Goal: Communication & Community: Answer question/provide support

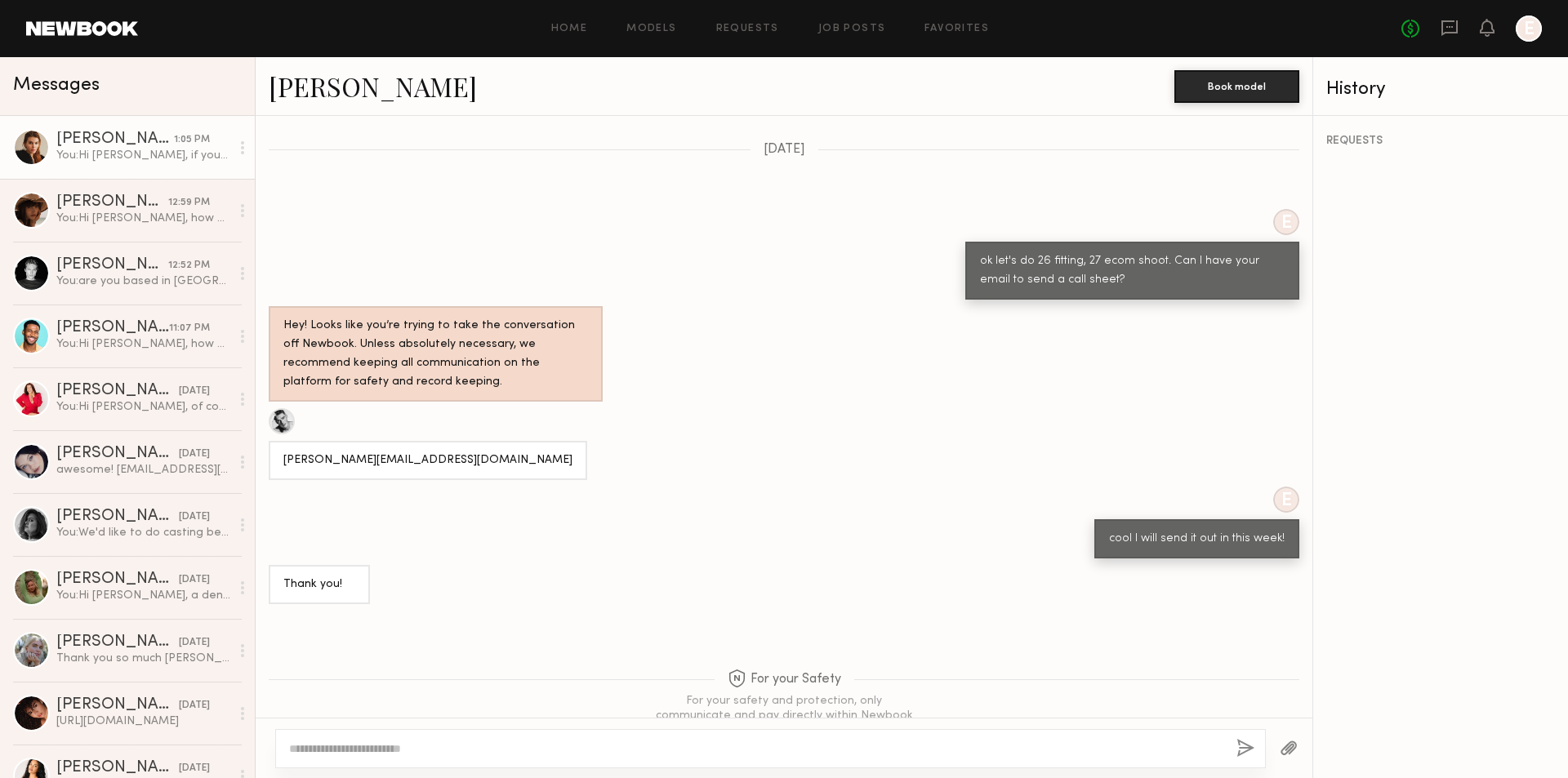
click at [143, 148] on div "Sage K." at bounding box center [115, 139] width 118 height 16
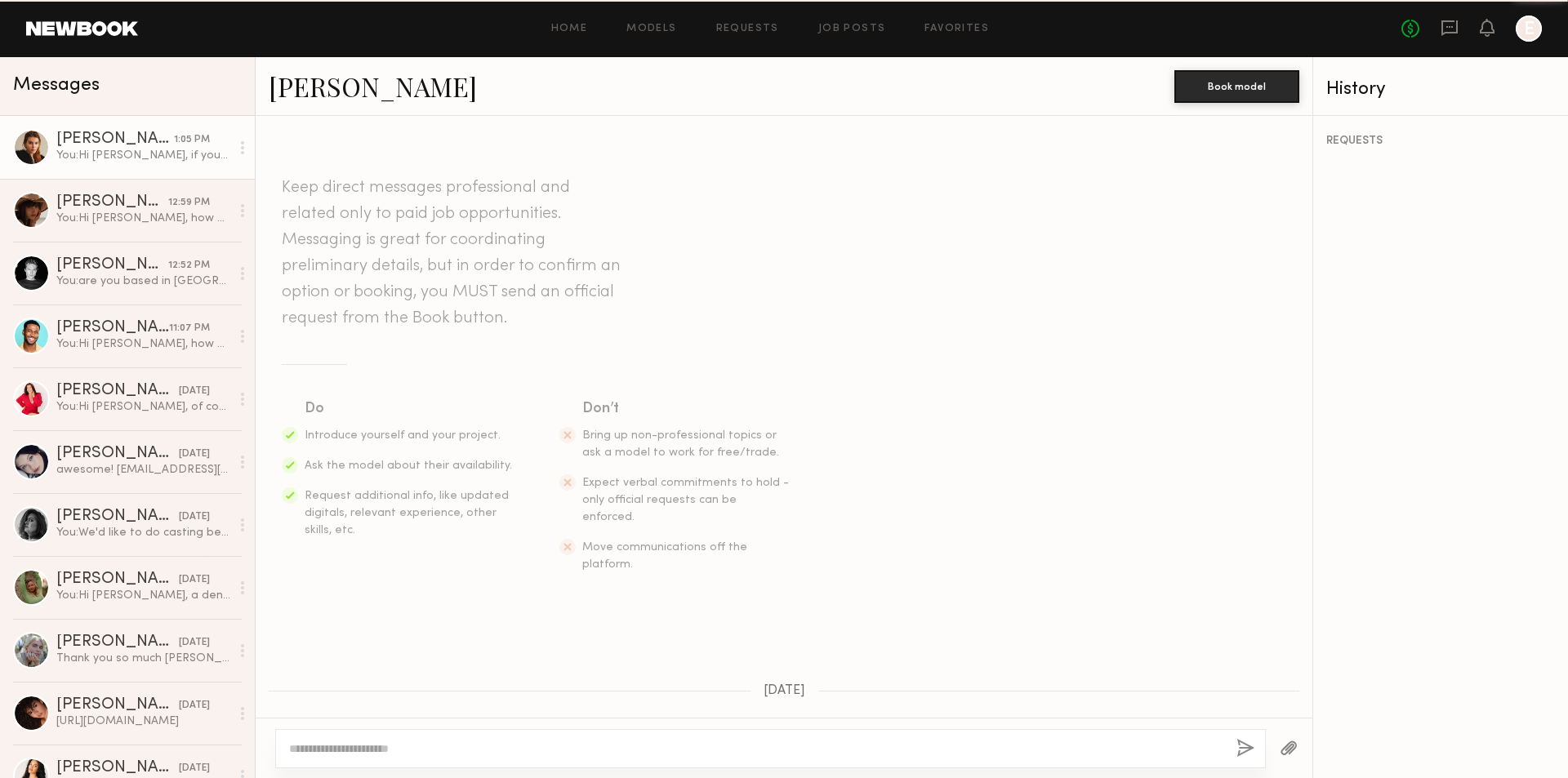
scroll to position [737, 0]
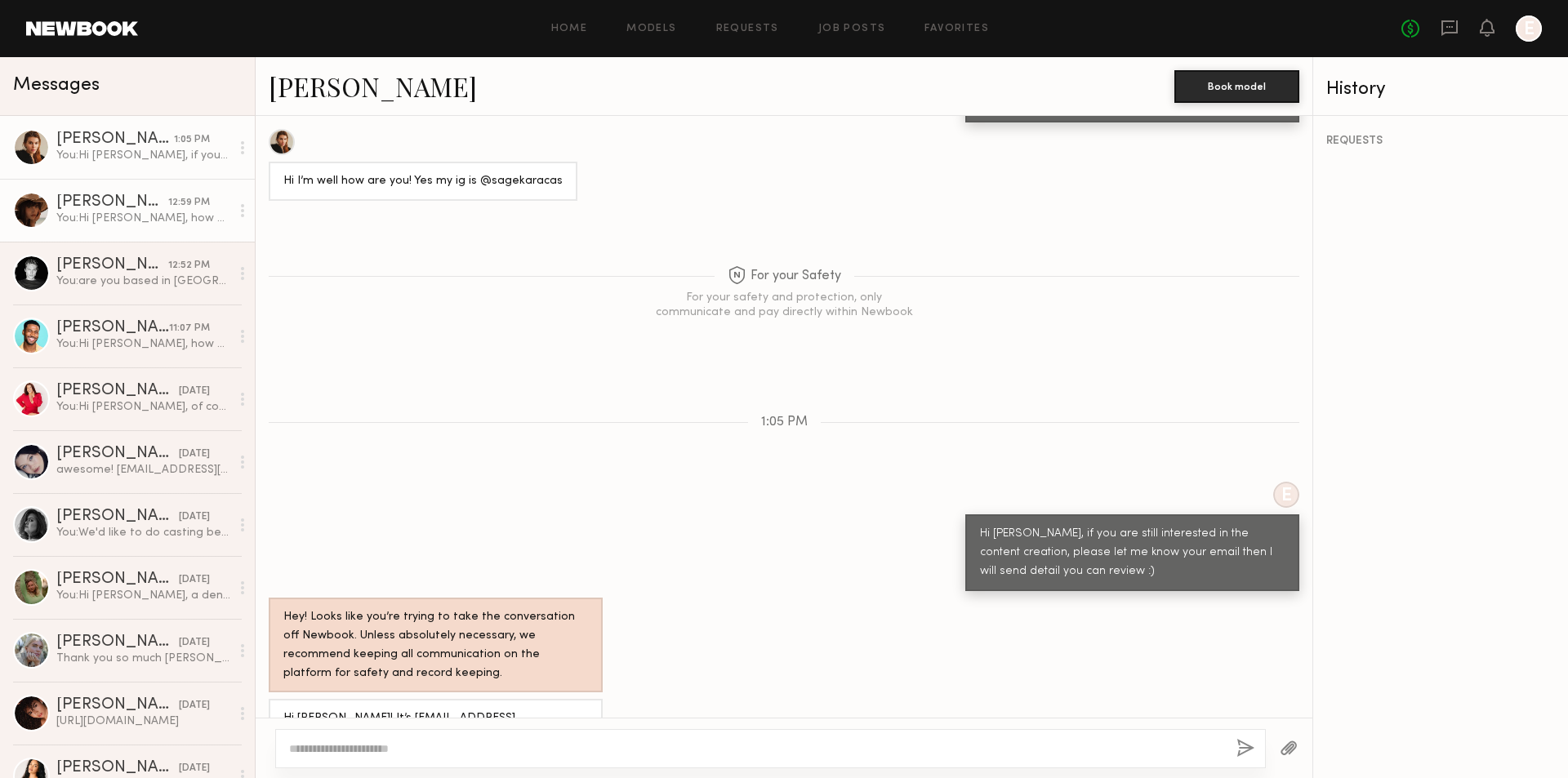
click at [139, 225] on div "You: Hi Mae B, how are you? I'm looking for a content creator for one of my cli…" at bounding box center [143, 219] width 174 height 15
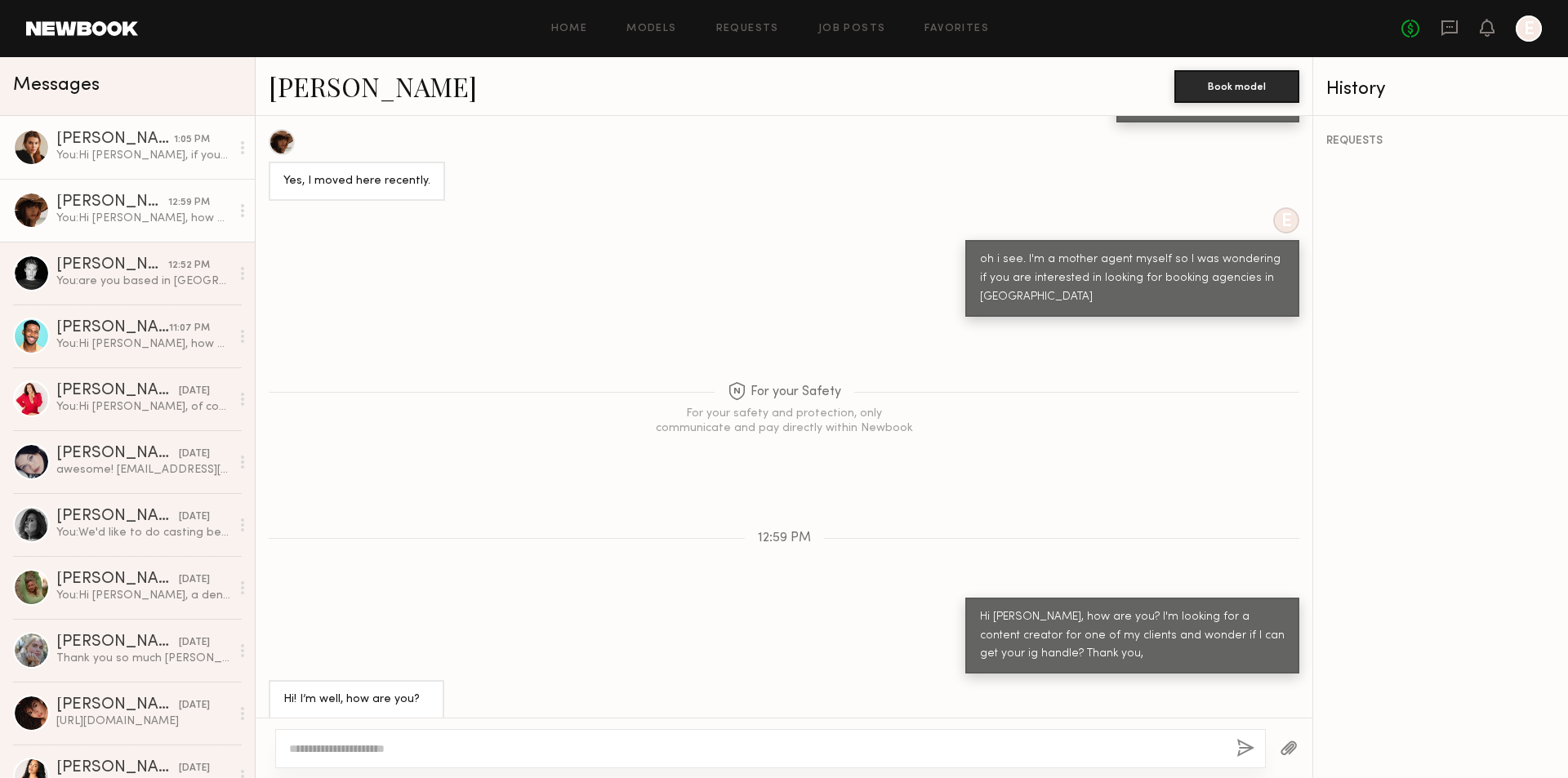
click at [134, 159] on div "You: Hi Sage, if you are still interested in the content creation, please let m…" at bounding box center [143, 156] width 174 height 15
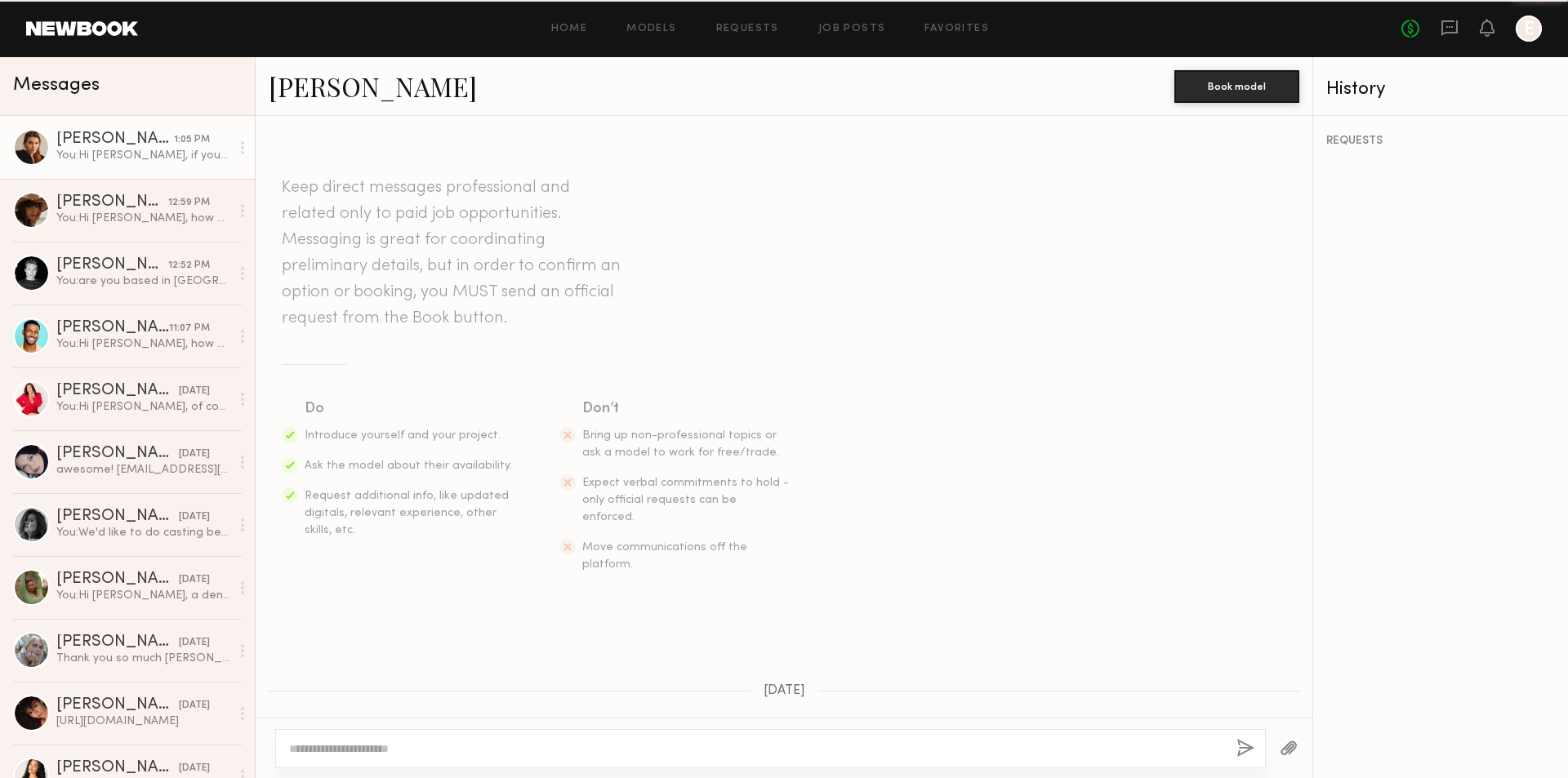
scroll to position [737, 0]
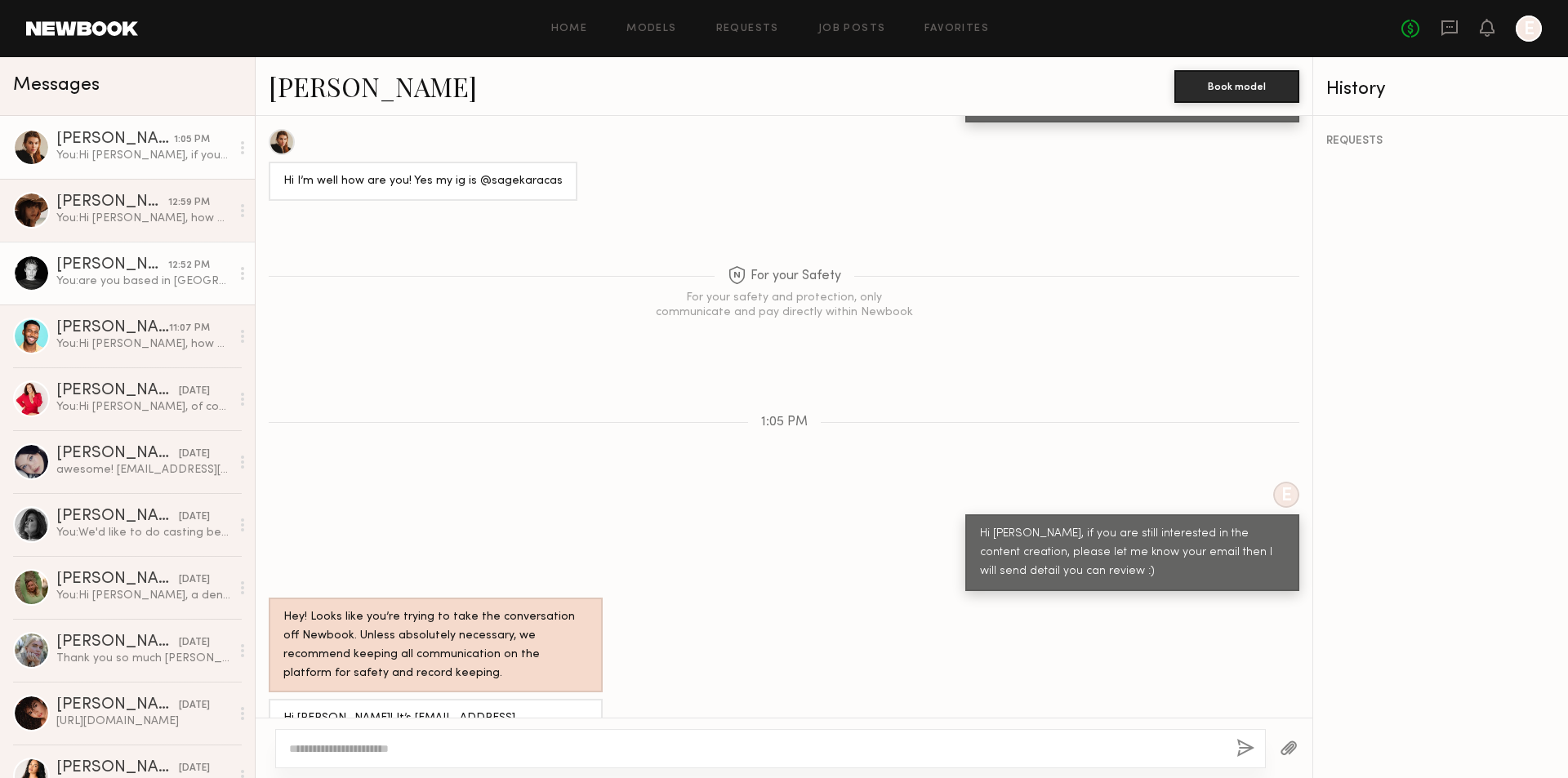
click at [175, 294] on link "Sasha P. 12:52 PM You: are you based in LA?" at bounding box center [127, 273] width 254 height 63
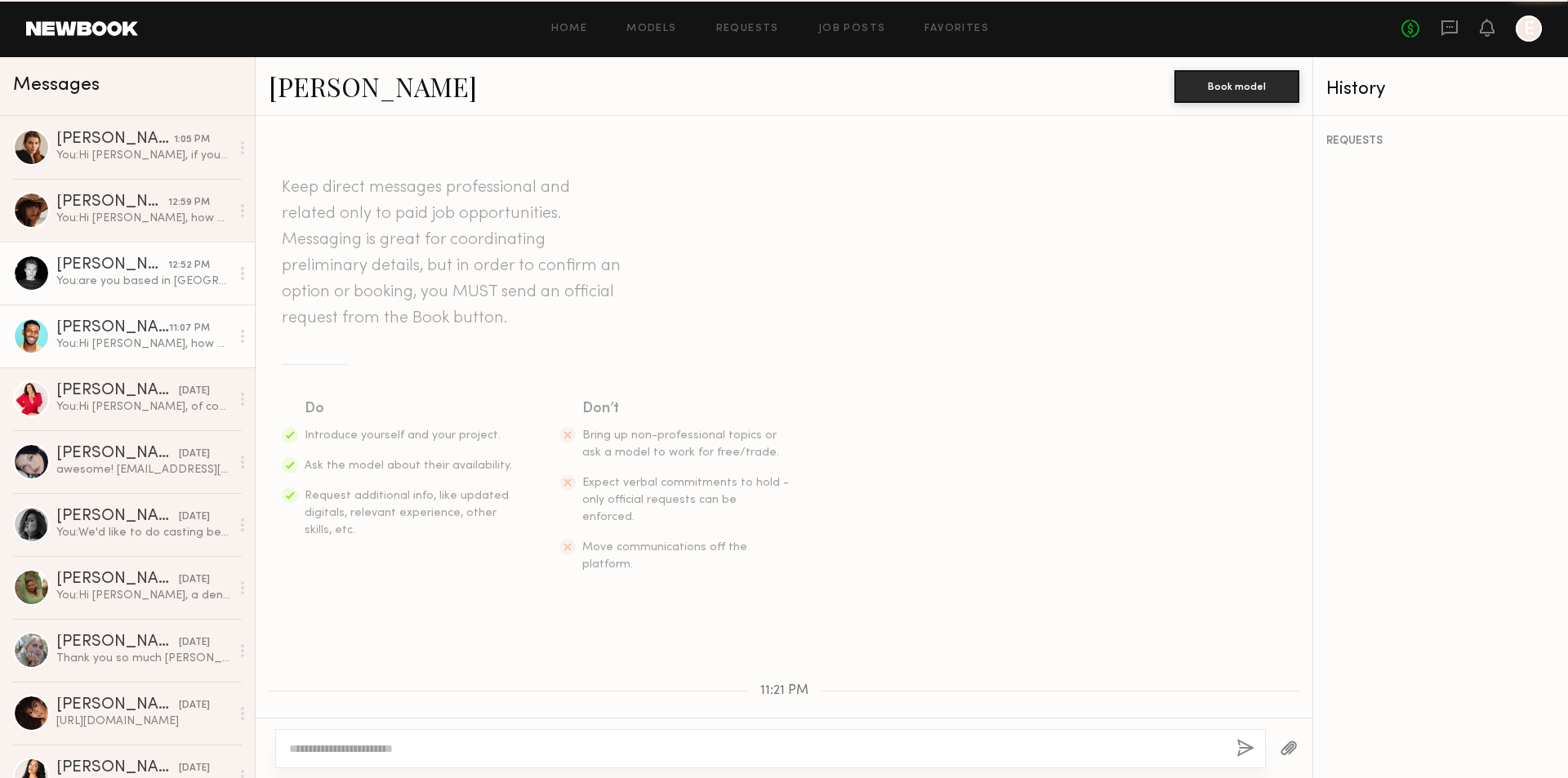
scroll to position [487, 0]
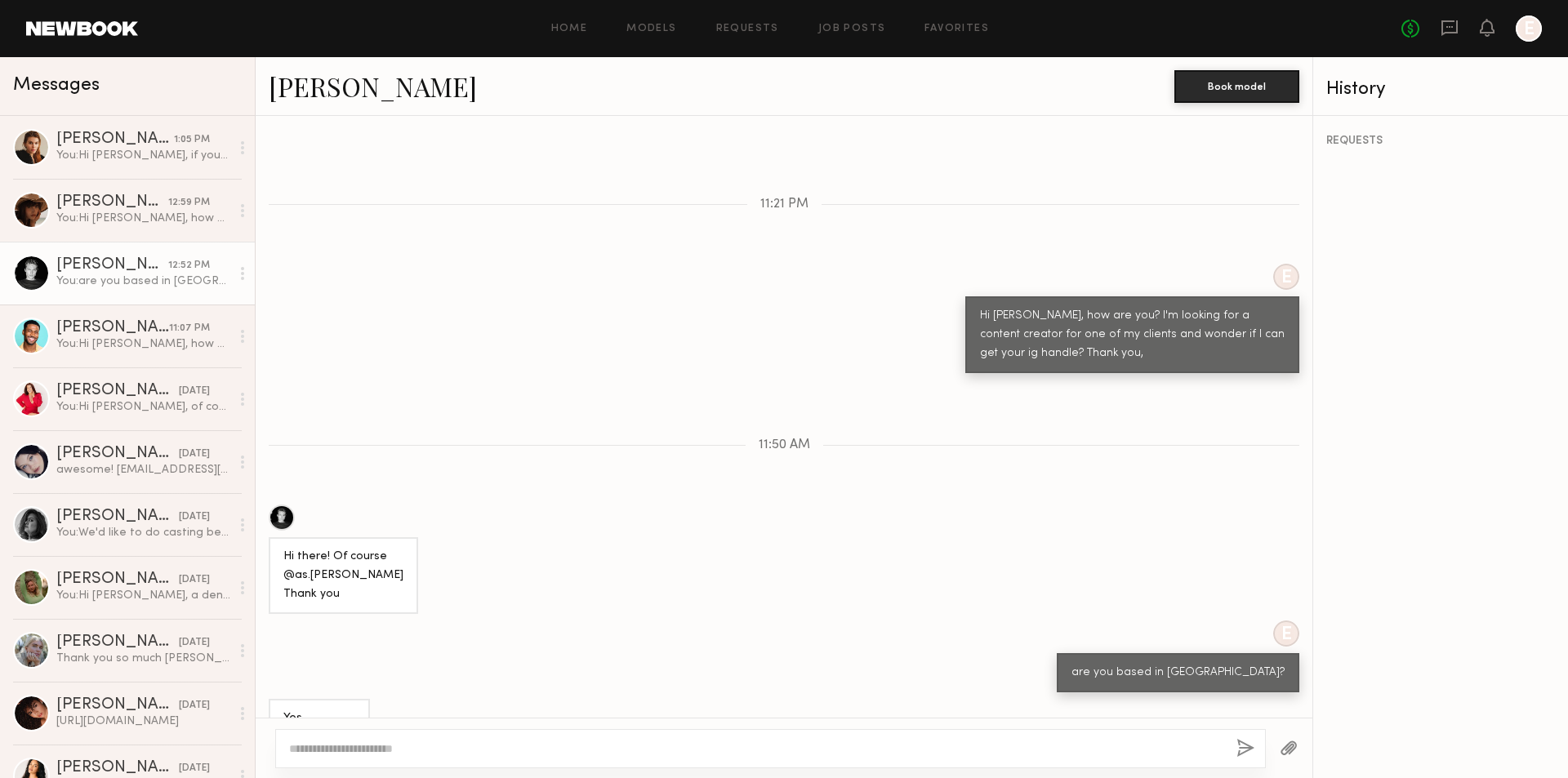
click at [368, 744] on textarea at bounding box center [756, 749] width 934 height 16
type textarea "**********"
click at [337, 93] on link "Sasha P." at bounding box center [372, 86] width 208 height 35
click at [1254, 741] on button "button" at bounding box center [1245, 749] width 18 height 20
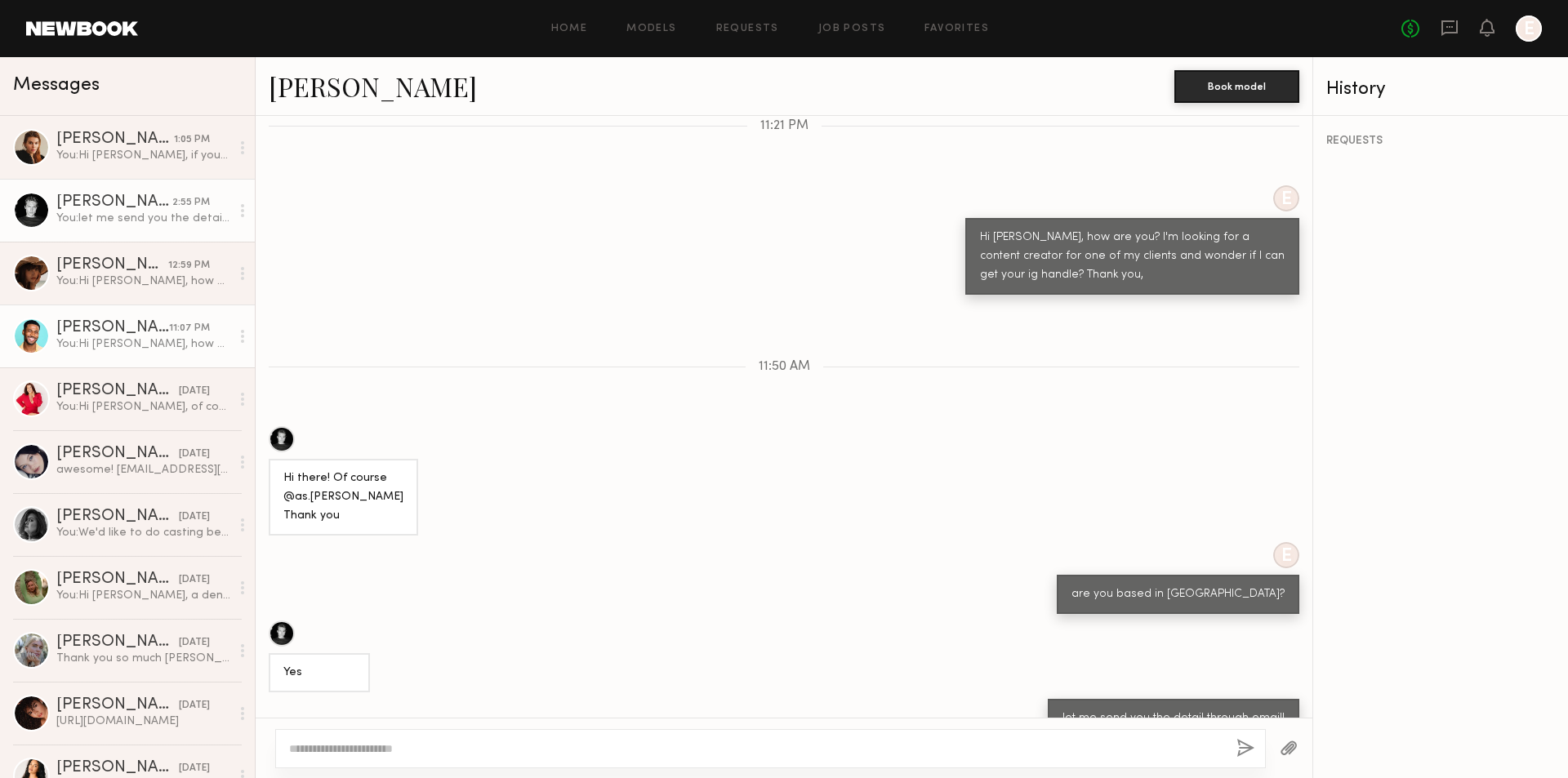
click at [166, 351] on div "You: Hi Cameron, how are you? I'm looking for a content creator for one of my c…" at bounding box center [143, 344] width 174 height 15
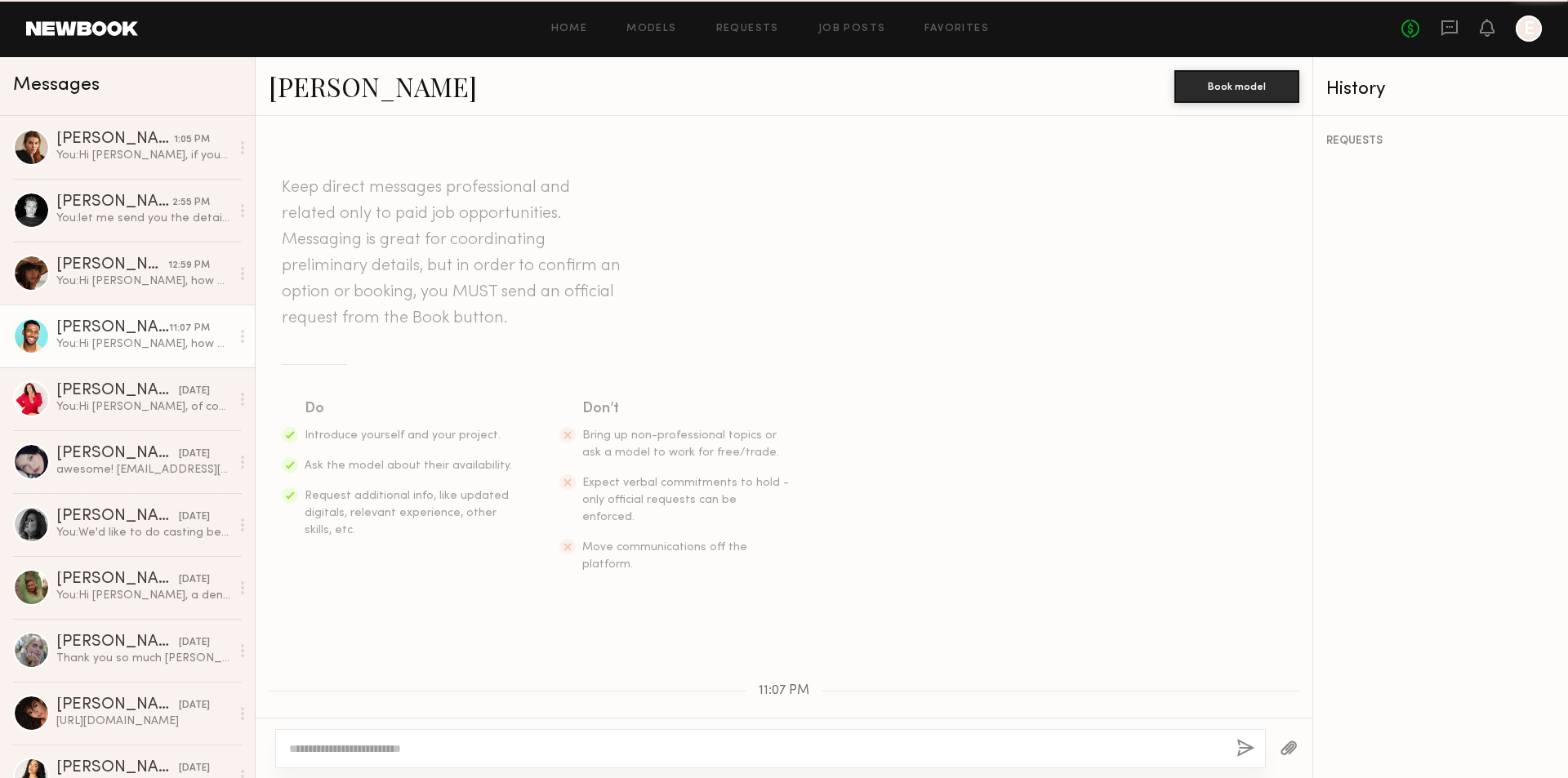
scroll to position [119, 0]
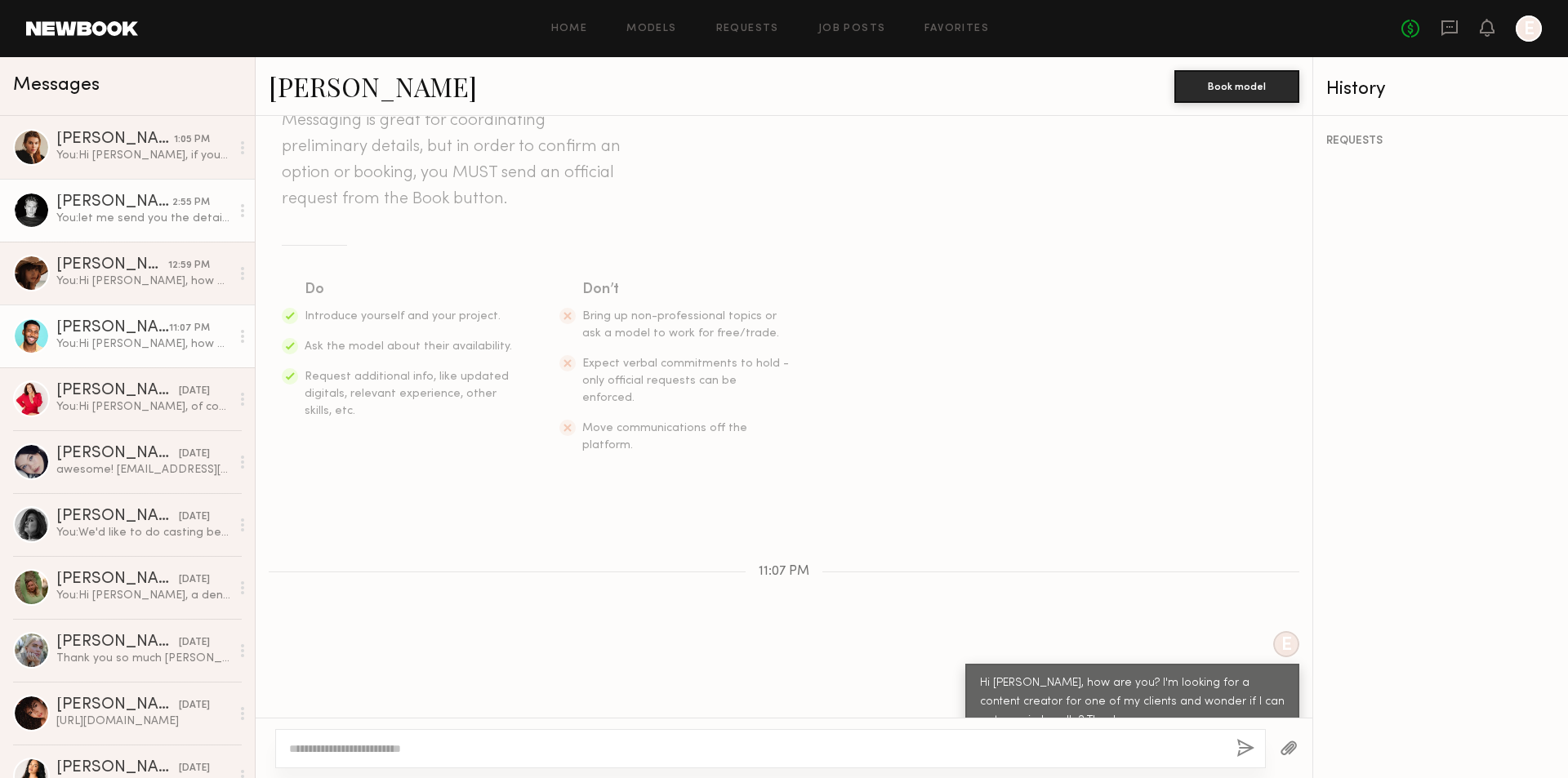
click at [144, 229] on link "Sasha P. 2:55 PM You: let me send you the detail through email!" at bounding box center [127, 210] width 254 height 63
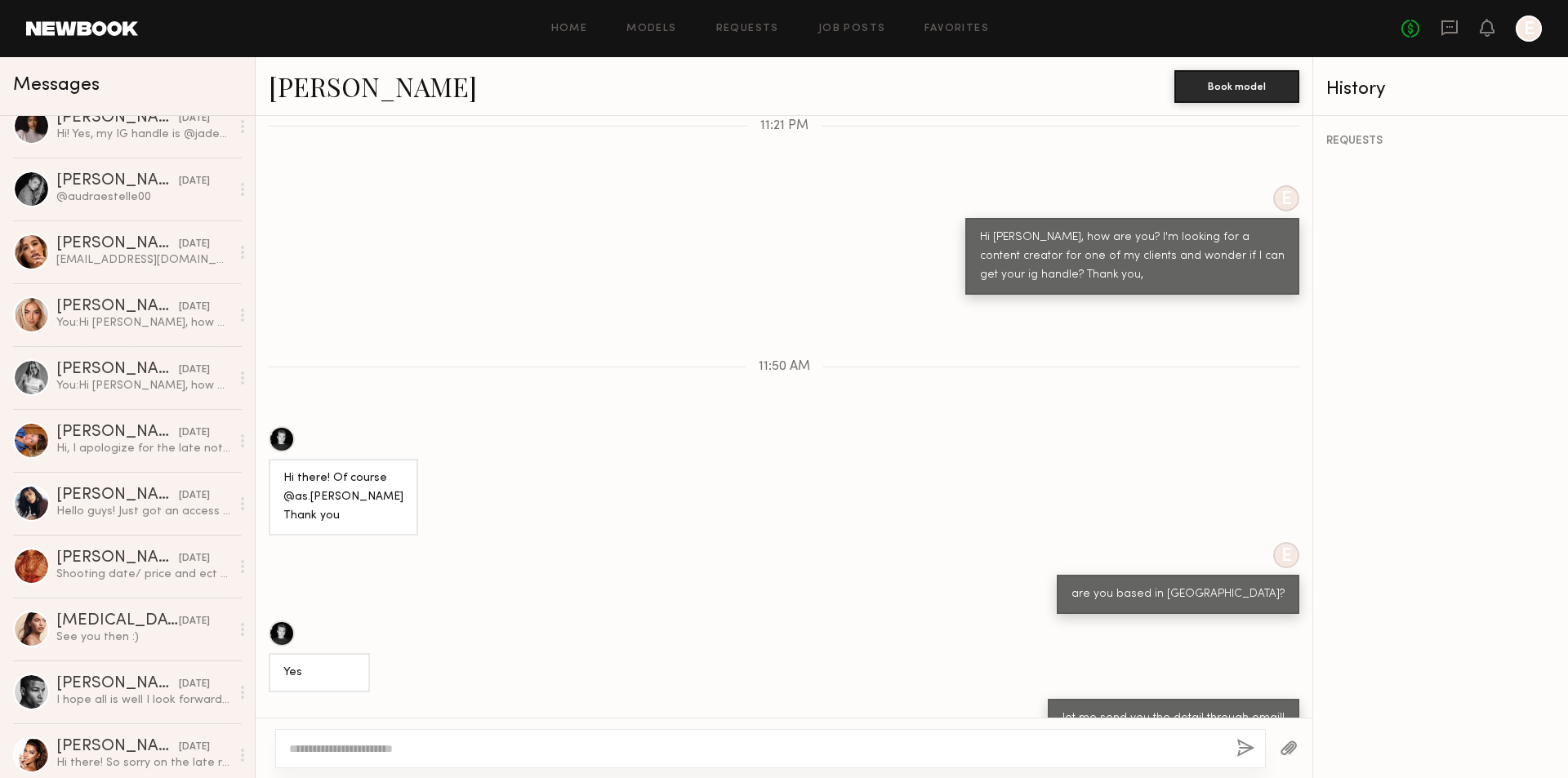
scroll to position [735, 0]
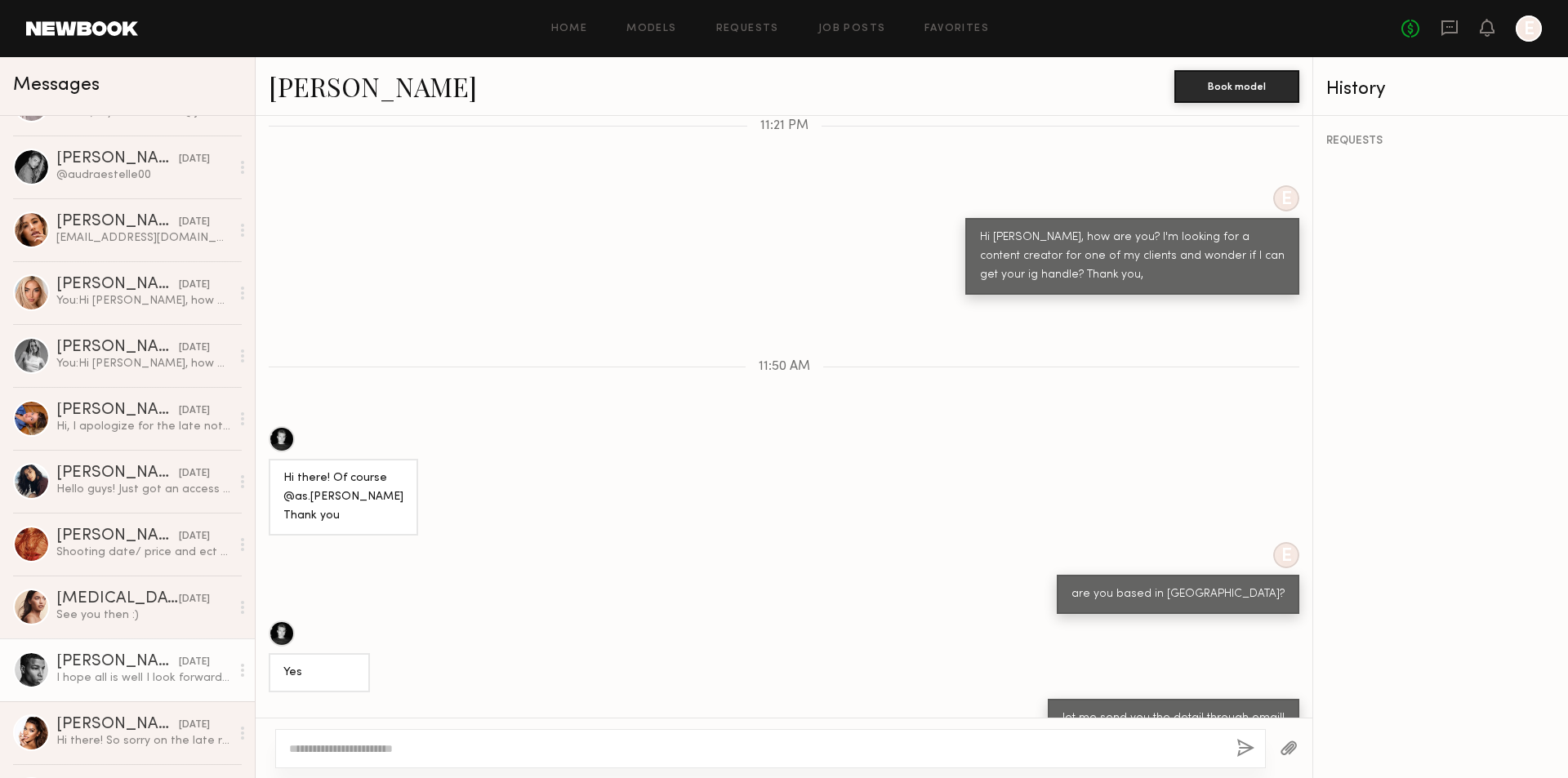
click at [141, 644] on link "Emmanuel H. 09/29/2021 I hope all is well I look forward to working with you al…" at bounding box center [127, 670] width 254 height 63
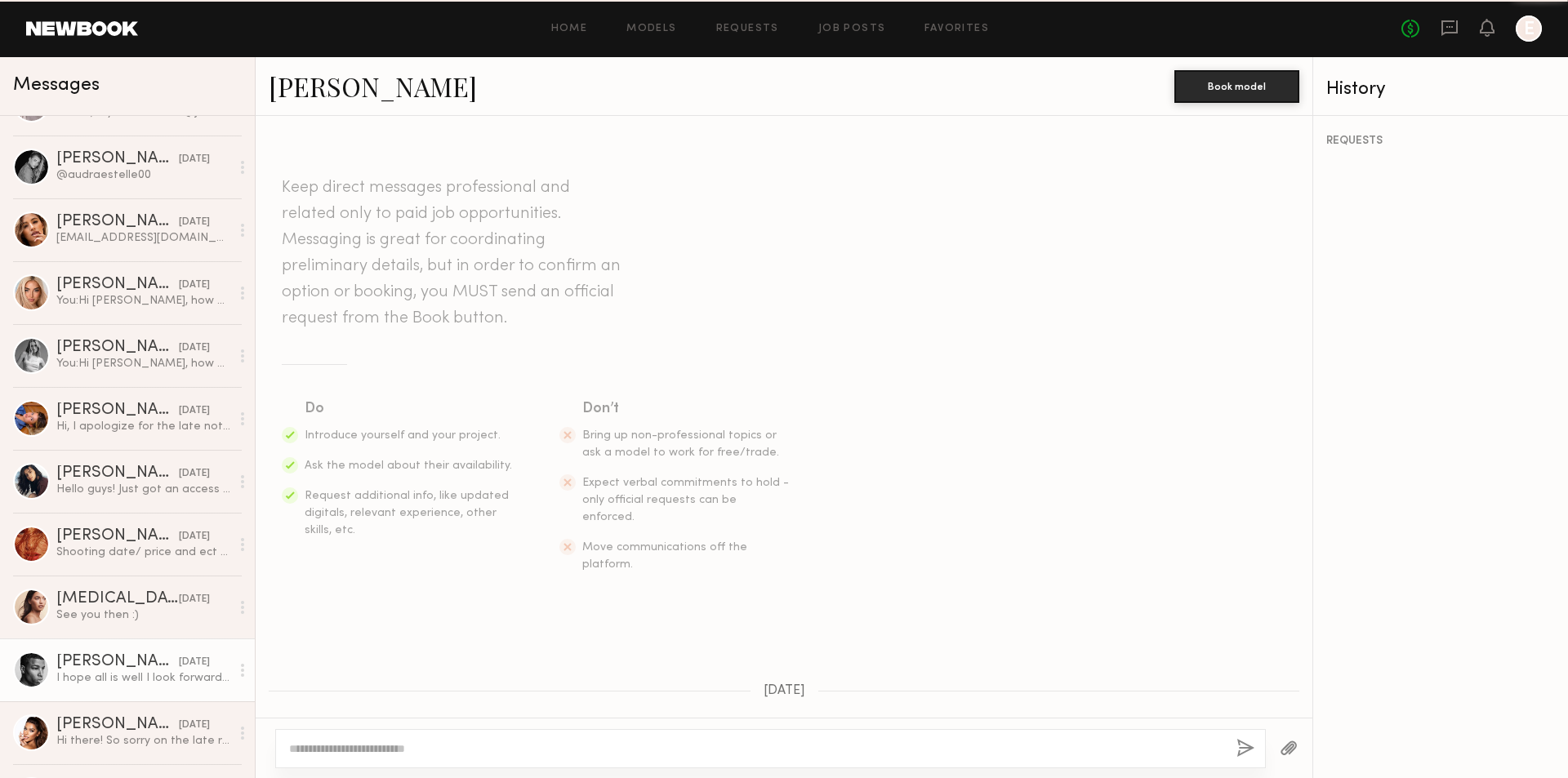
scroll to position [1315, 0]
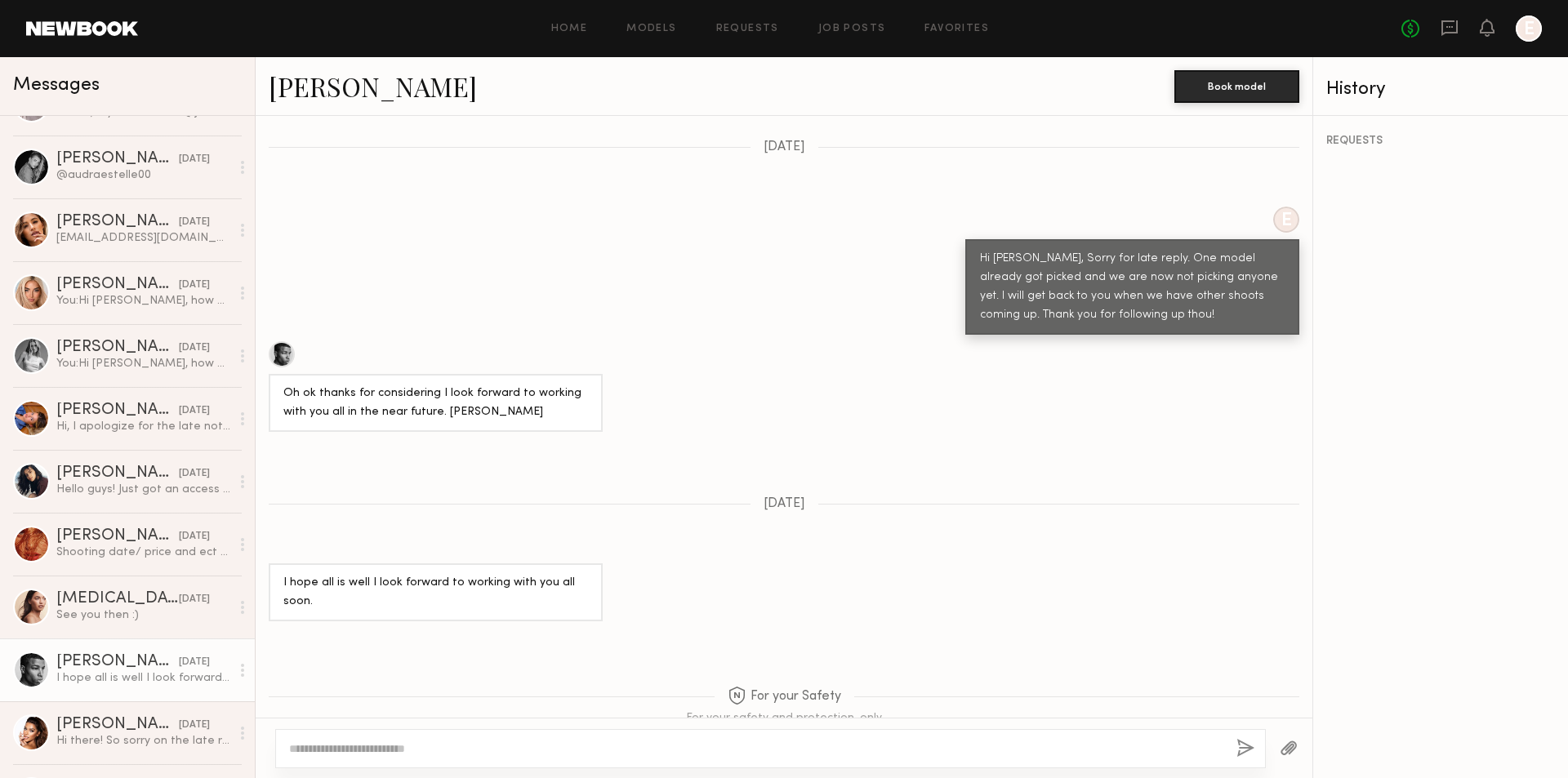
click at [324, 92] on link "Emmanuel H." at bounding box center [372, 86] width 208 height 35
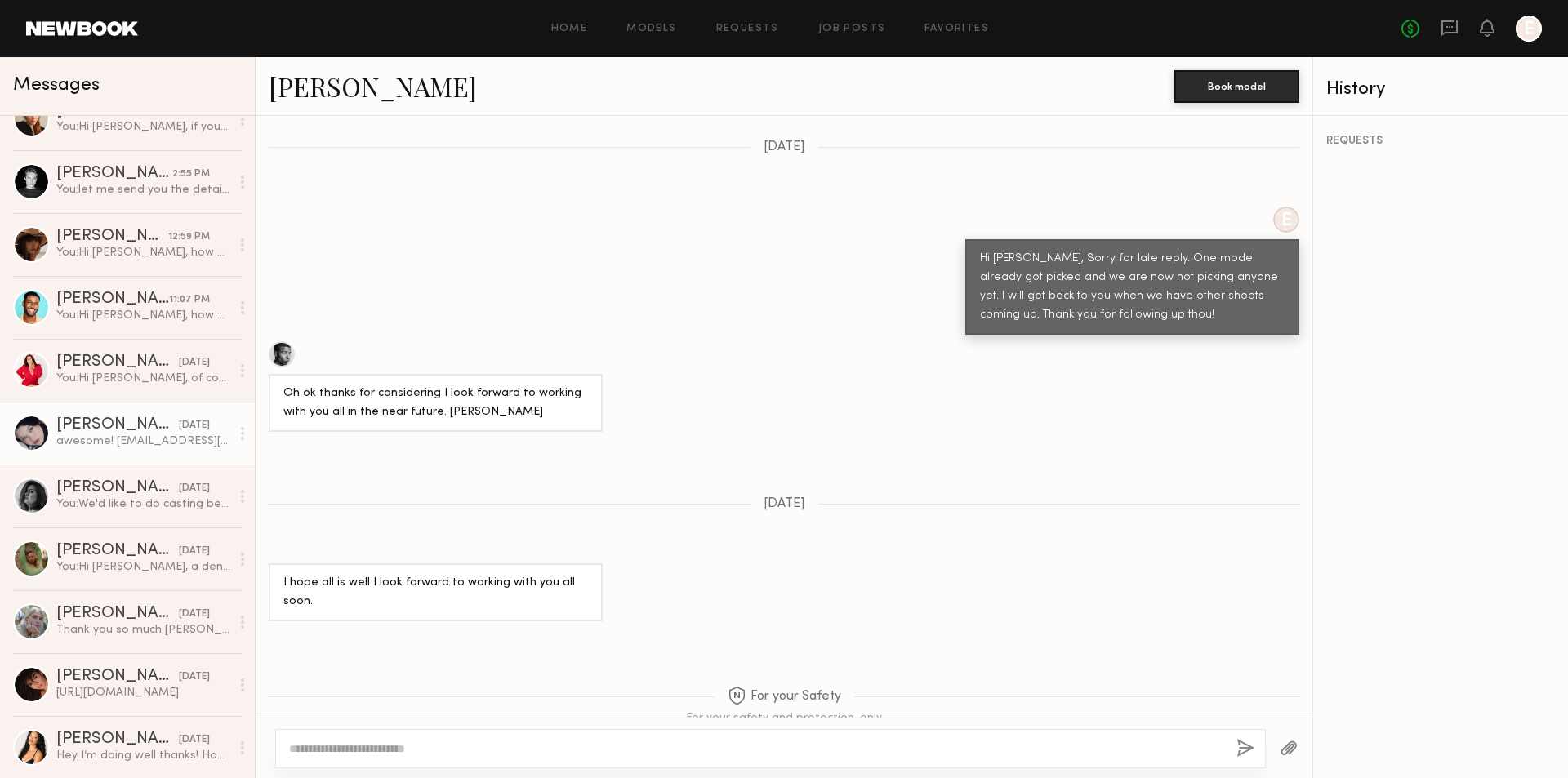
scroll to position [0, 0]
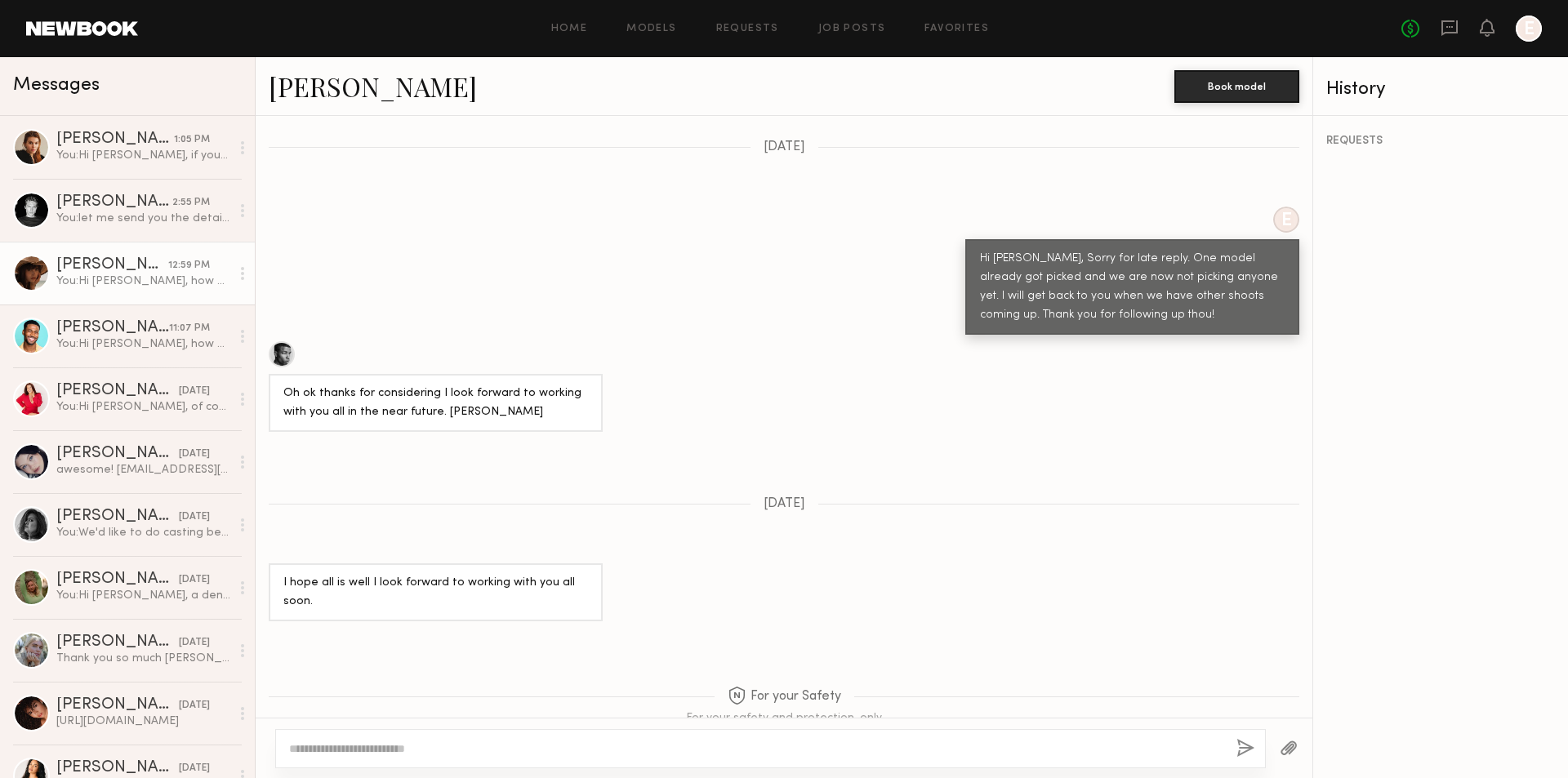
click at [140, 257] on div "Mae B." at bounding box center [112, 265] width 112 height 16
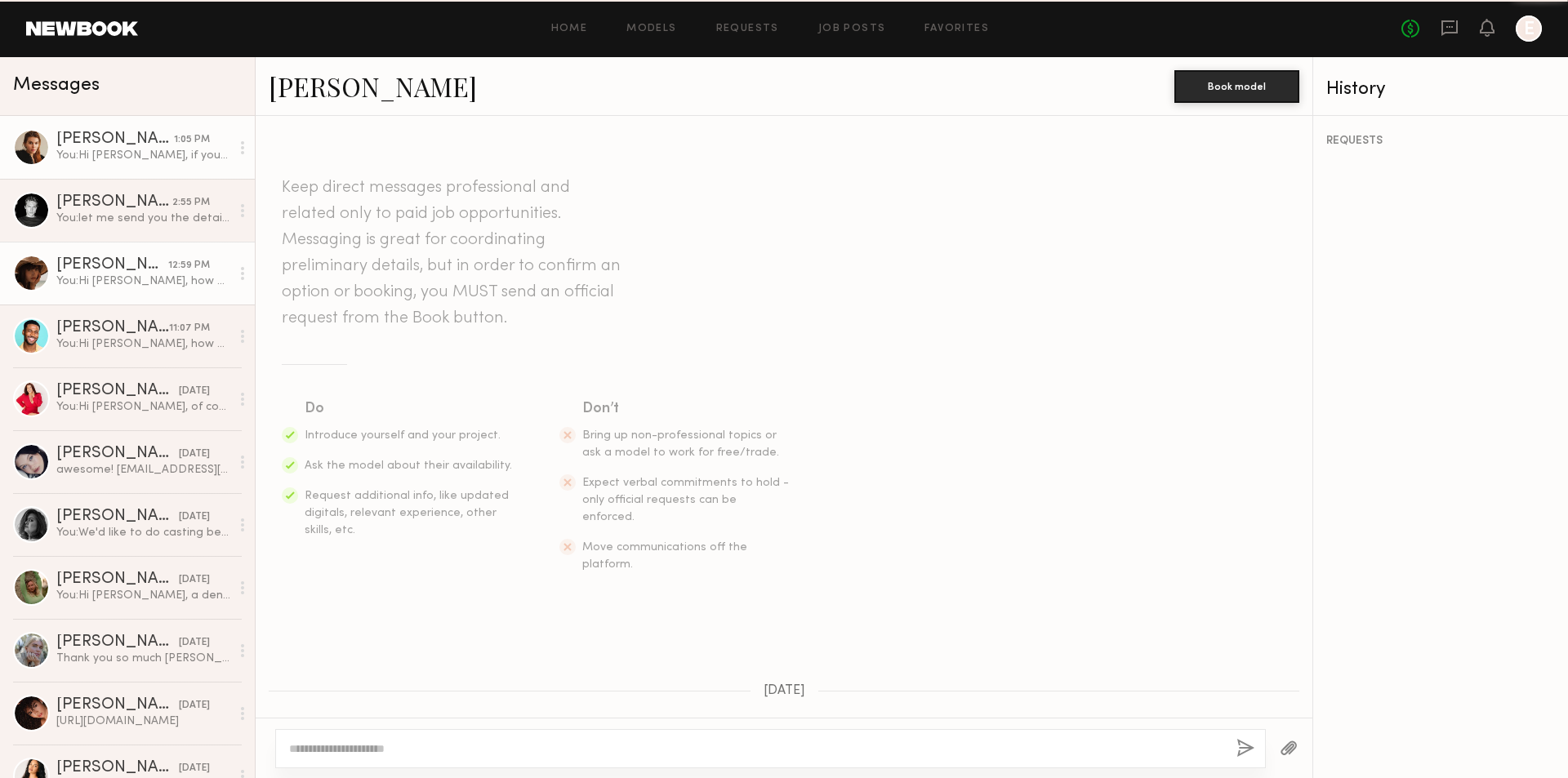
scroll to position [894, 0]
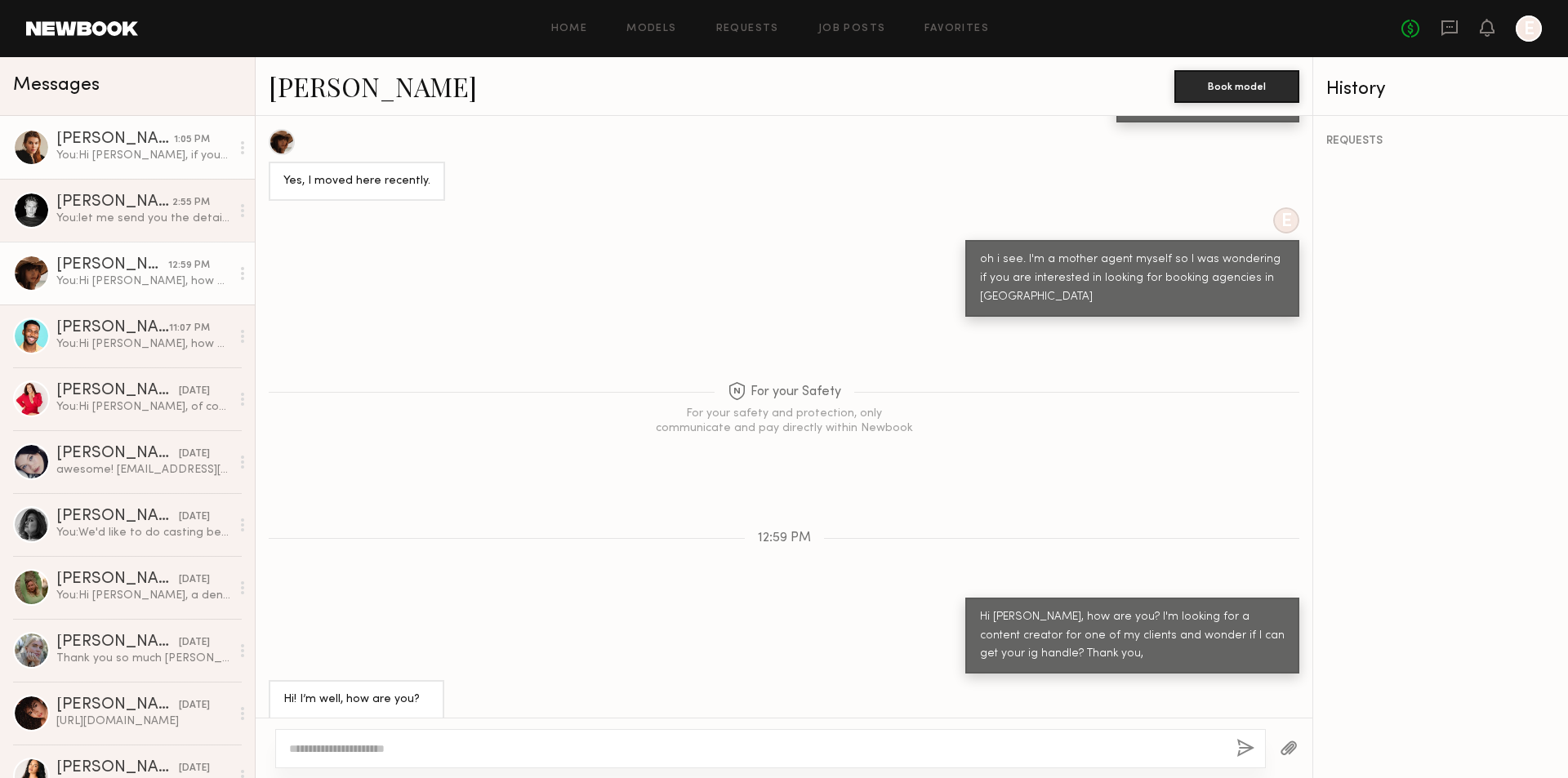
click at [168, 152] on div "You: Hi Sage, if you are still interested in the content creation, please let m…" at bounding box center [143, 156] width 174 height 15
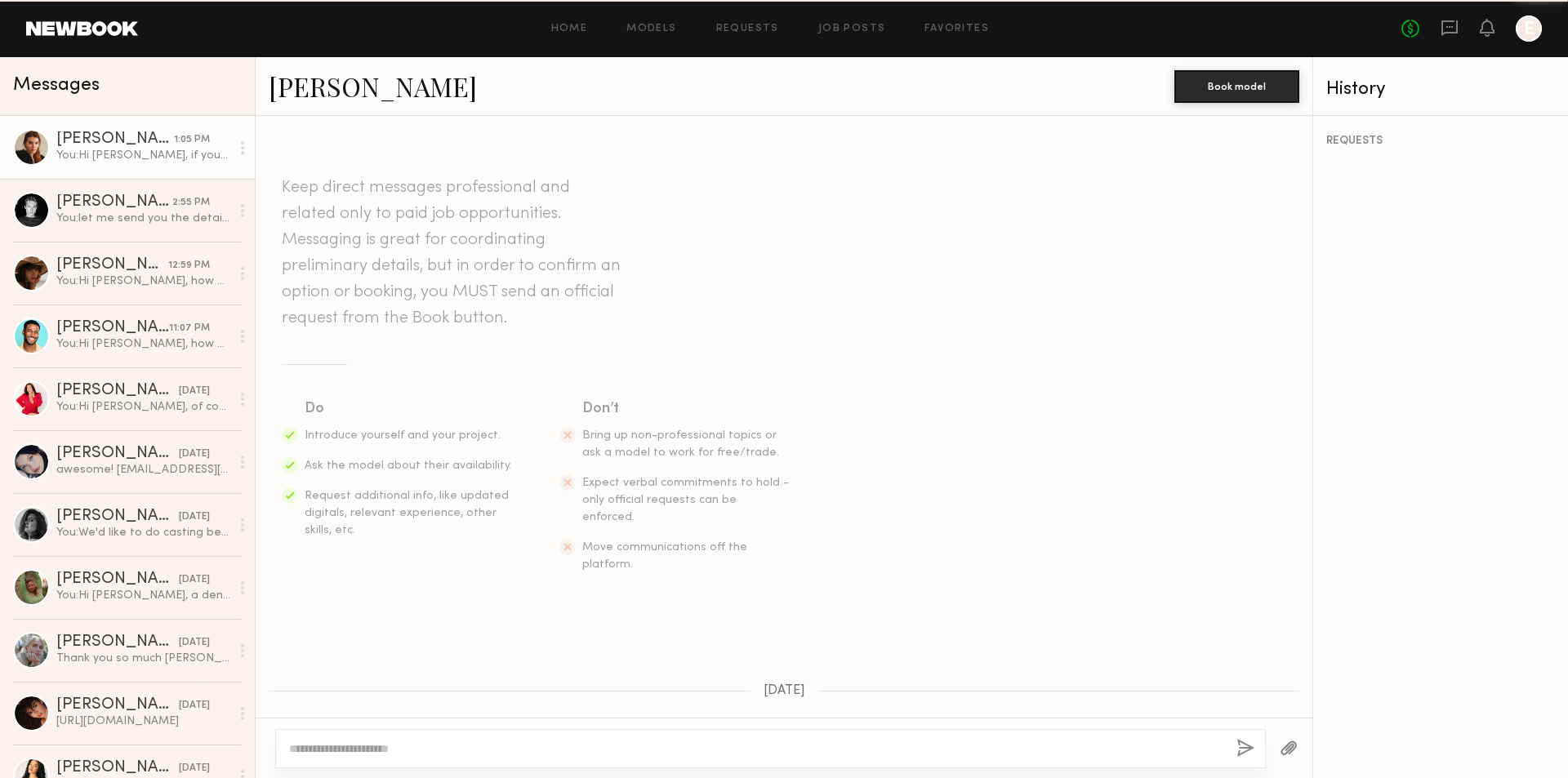
scroll to position [737, 0]
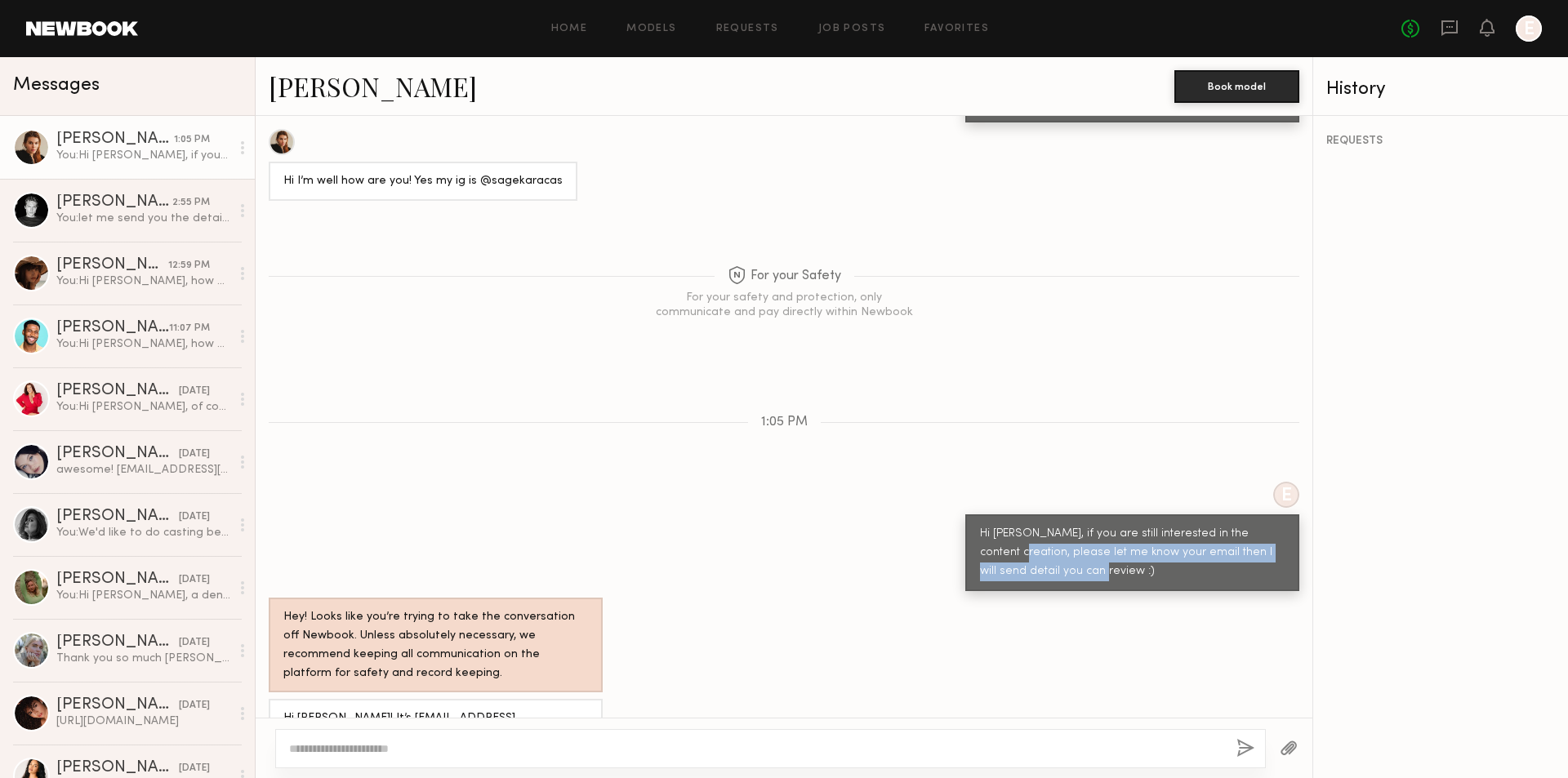
drag, startPoint x: 964, startPoint y: 520, endPoint x: 1039, endPoint y: 549, distance: 80.4
click at [1039, 549] on div "Hi Sage, if you are still interested in the content creation, please let me kno…" at bounding box center [1132, 553] width 334 height 76
copy div "please let me know your email then I will send detail you can review :)"
click at [176, 276] on div "You: Hi Mae B, how are you? I'm looking for a content creator for one of my cli…" at bounding box center [143, 282] width 174 height 15
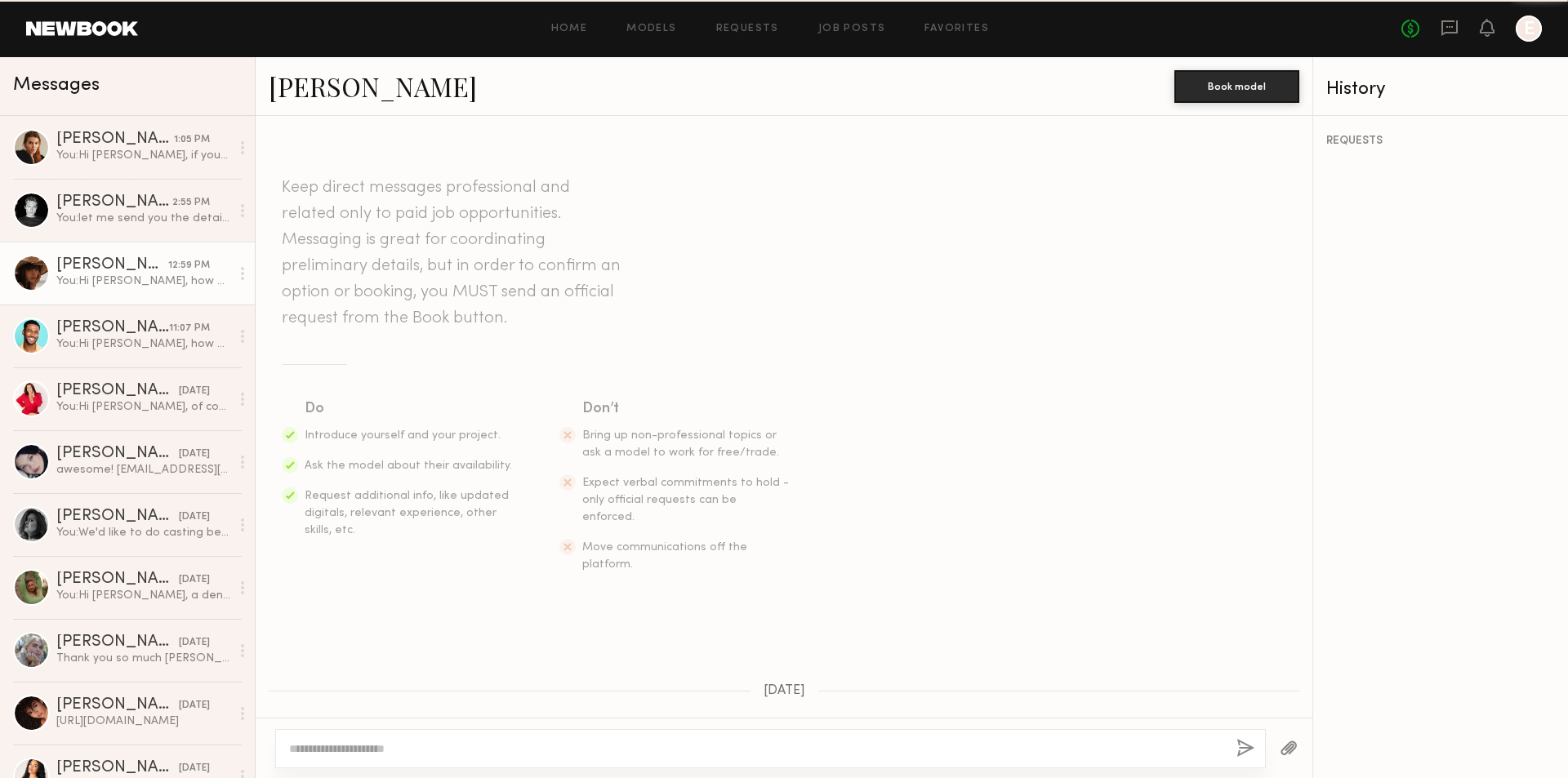
scroll to position [894, 0]
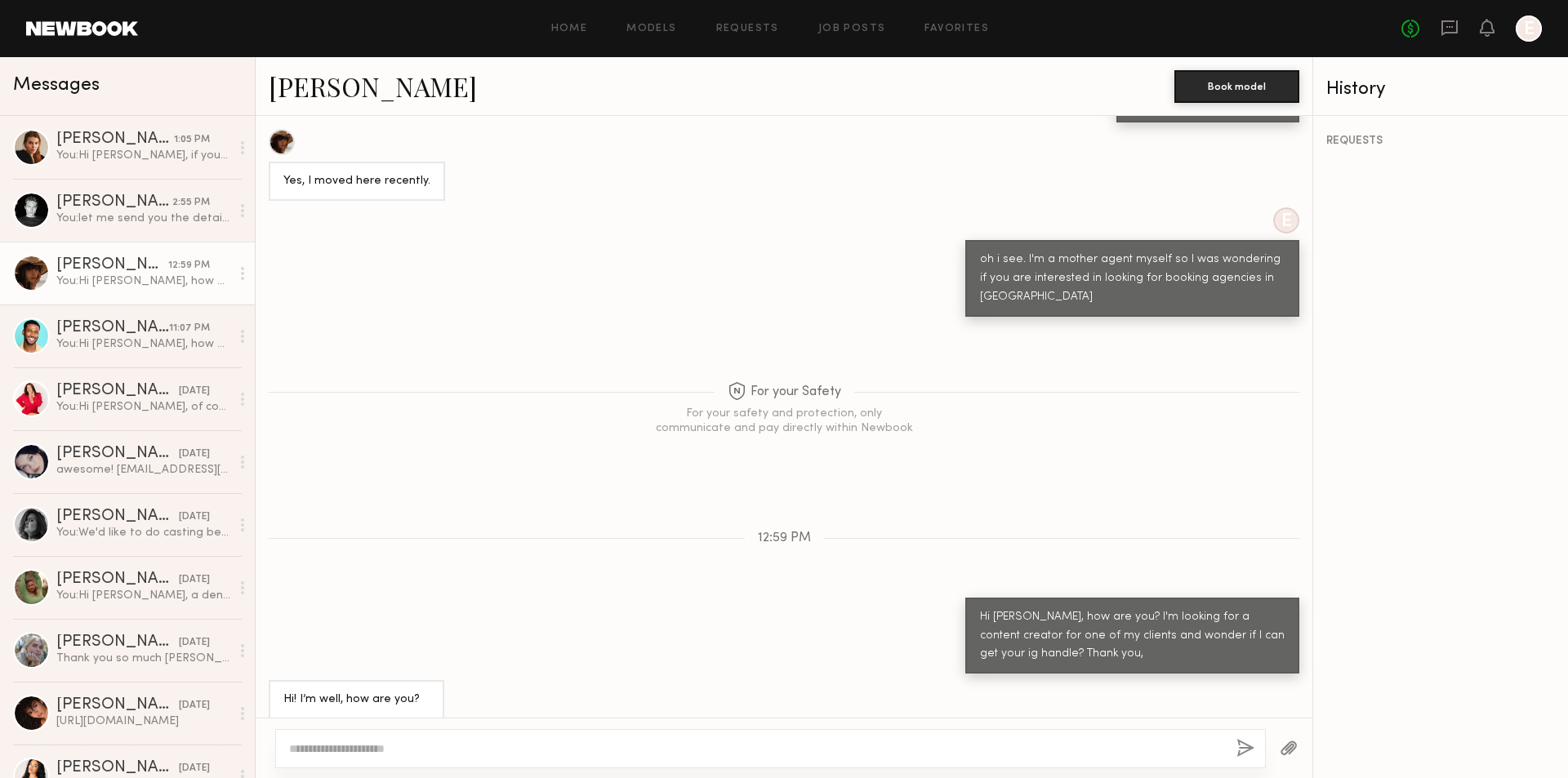
click at [740, 745] on textarea at bounding box center [756, 749] width 934 height 16
type textarea "**********"
click at [1245, 749] on button "button" at bounding box center [1245, 749] width 18 height 20
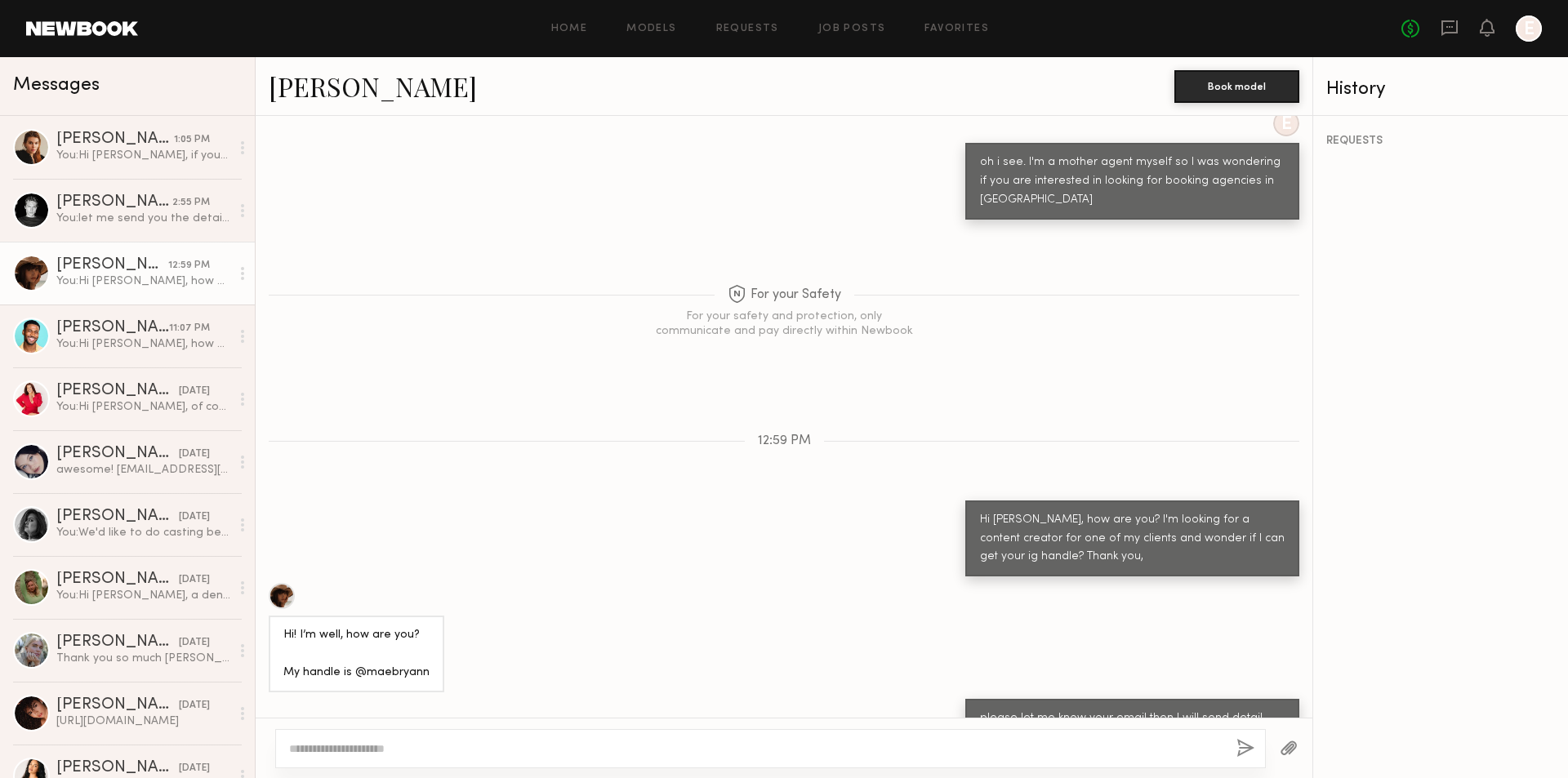
scroll to position [1093, 0]
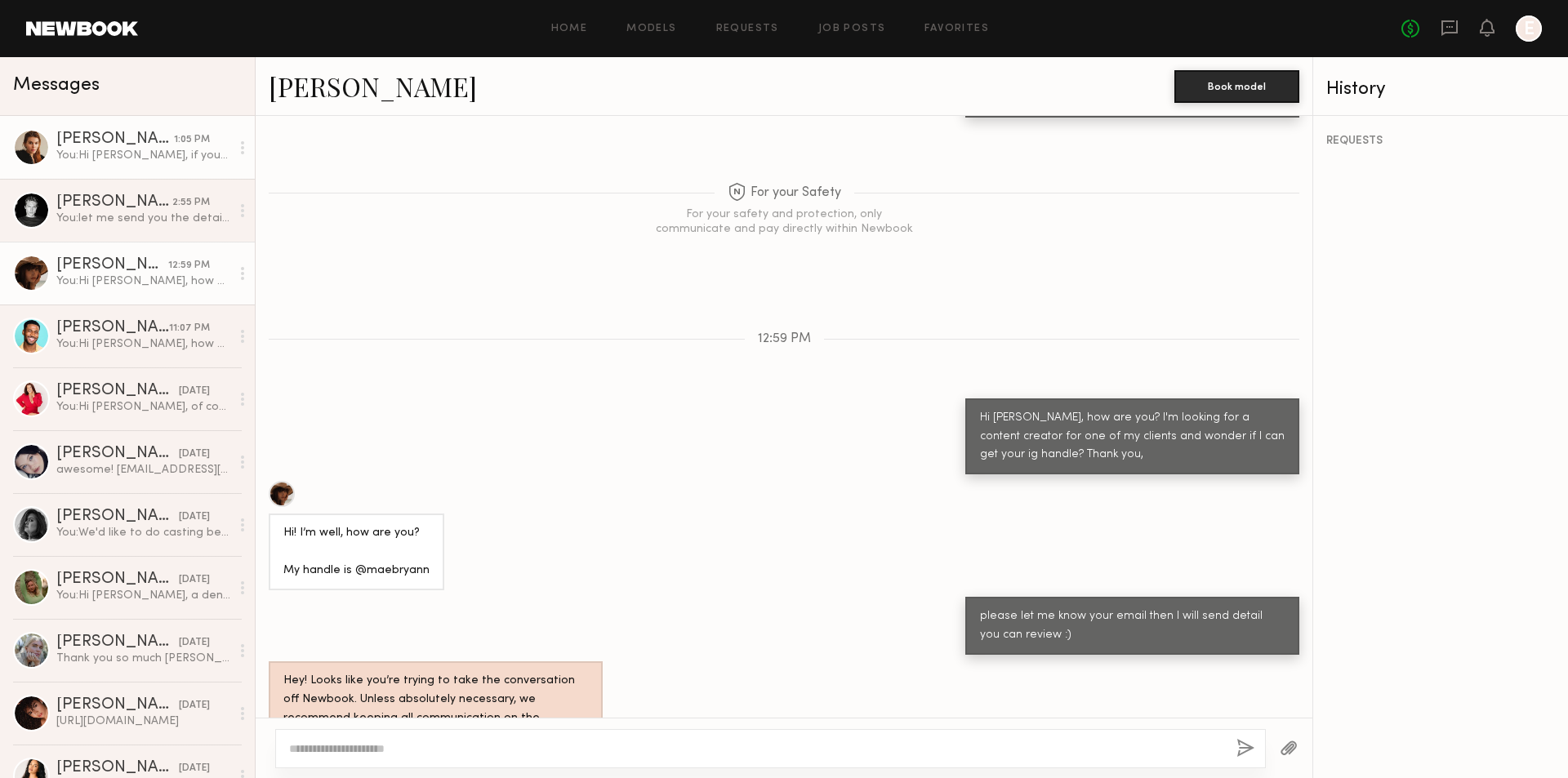
click at [156, 141] on div "Sage K." at bounding box center [115, 139] width 118 height 16
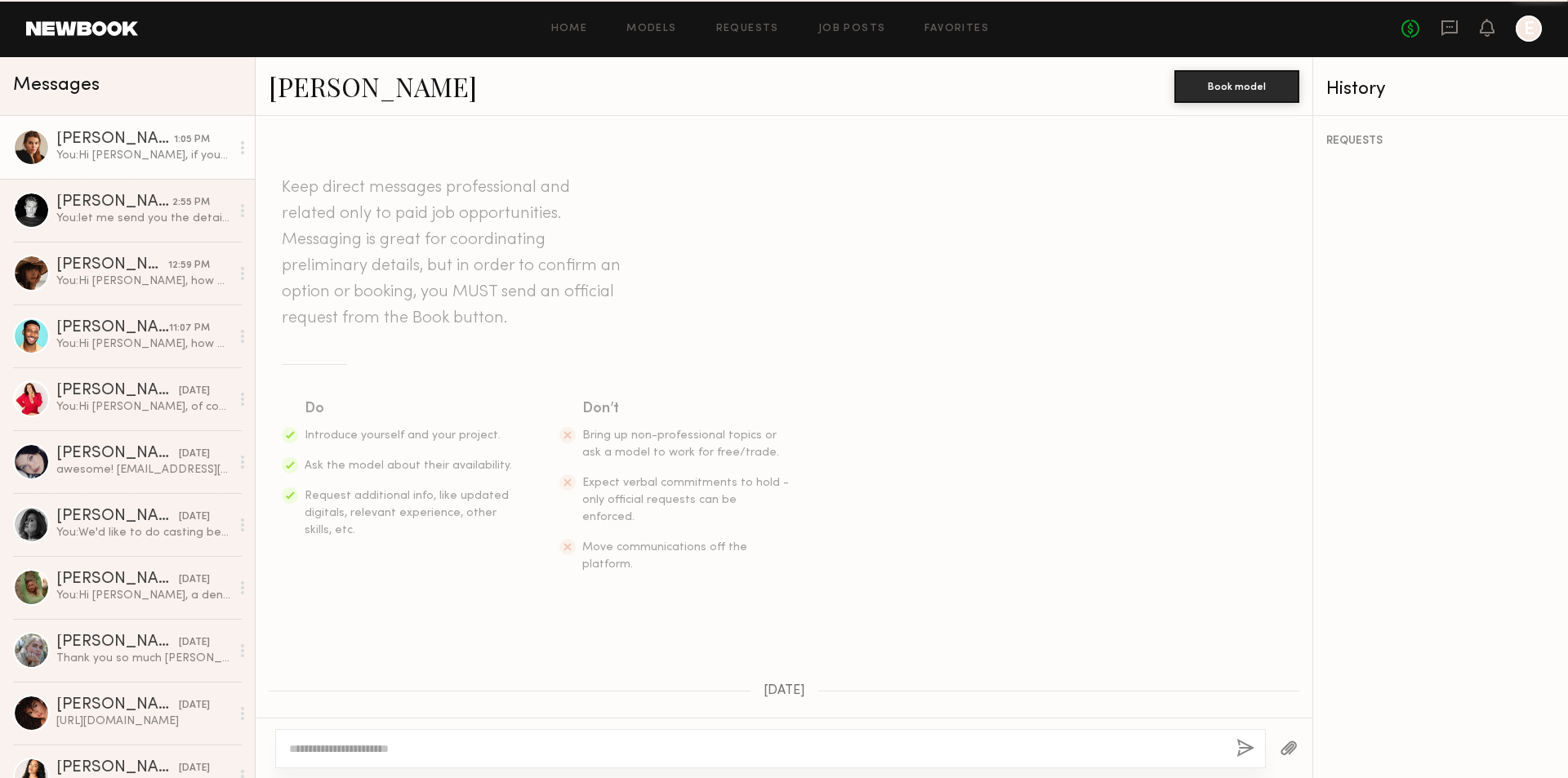
scroll to position [737, 0]
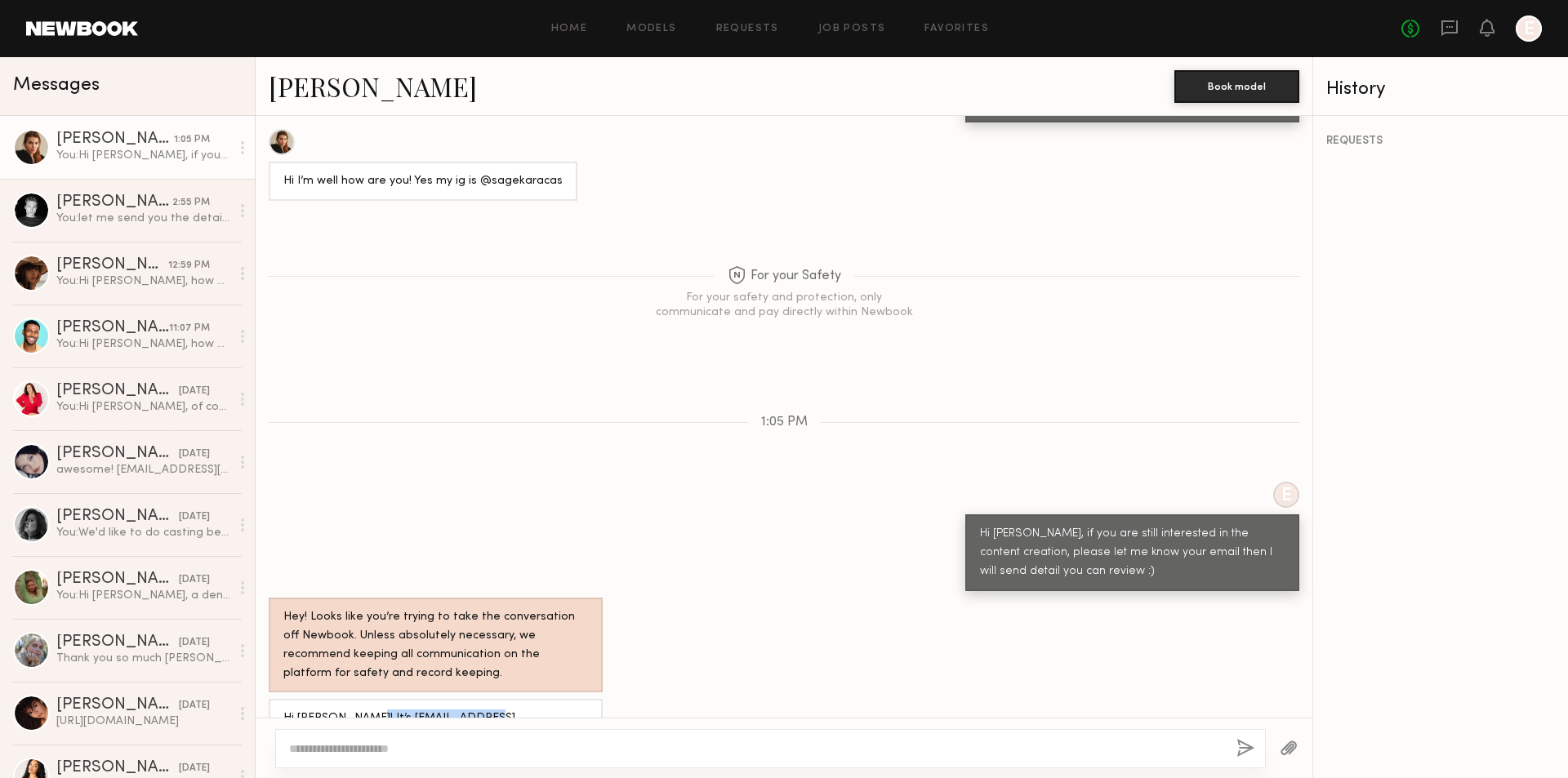
drag, startPoint x: 348, startPoint y: 687, endPoint x: 484, endPoint y: 689, distance: 136.0
click at [484, 700] on div "Hi Emily! It’s sagekaracas@gmail.com" at bounding box center [435, 729] width 334 height 58
copy div "sagekaracas@gmail.com"
